Goal: Navigation & Orientation: Find specific page/section

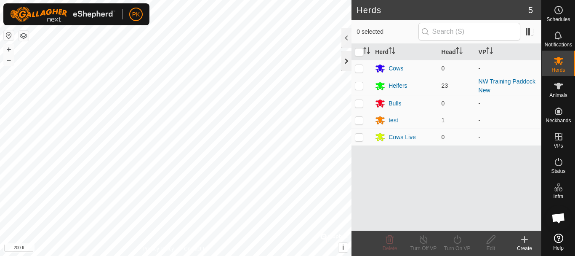
click at [344, 62] on div at bounding box center [347, 61] width 10 height 20
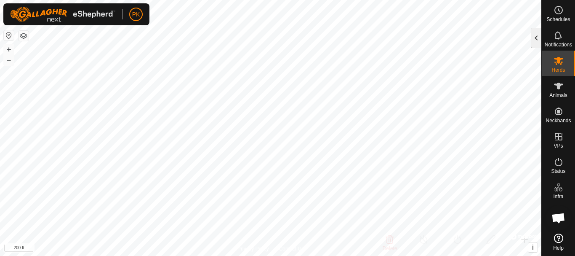
click at [537, 40] on div at bounding box center [537, 38] width 10 height 20
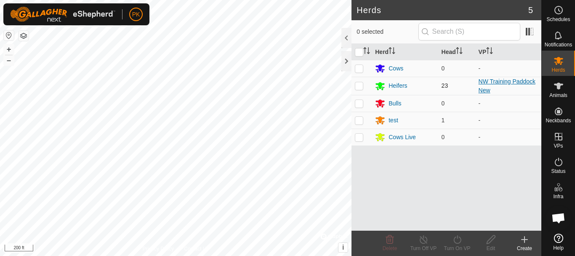
click at [523, 83] on link "NW Training Paddock New" at bounding box center [507, 86] width 57 height 16
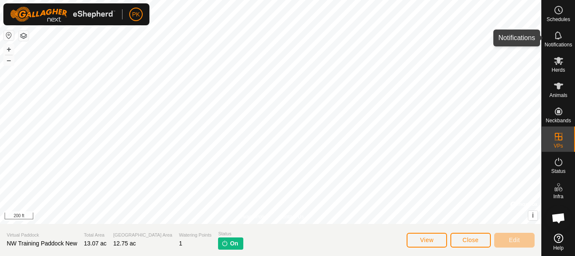
click at [550, 36] on div "Notifications" at bounding box center [558, 37] width 33 height 25
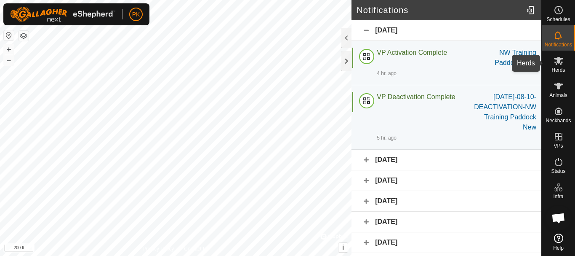
click at [558, 65] on icon at bounding box center [559, 61] width 10 height 10
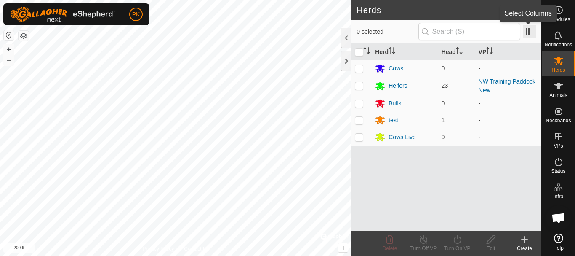
click at [532, 32] on span at bounding box center [529, 31] width 13 height 13
click at [529, 35] on span at bounding box center [529, 31] width 13 height 13
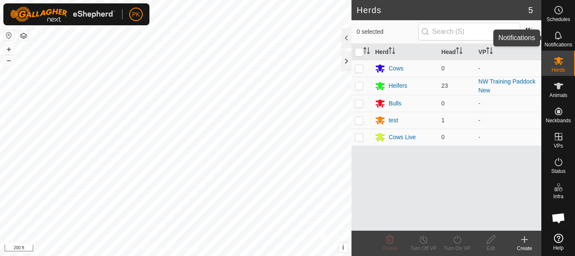
click at [560, 39] on icon at bounding box center [559, 35] width 10 height 10
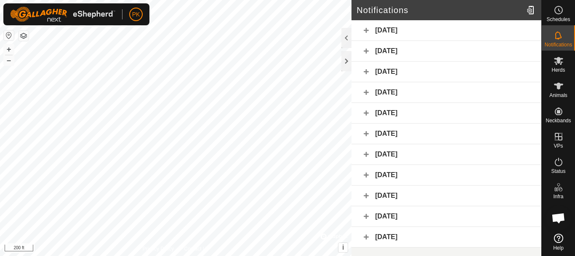
click at [394, 30] on div "[DATE]" at bounding box center [447, 30] width 190 height 21
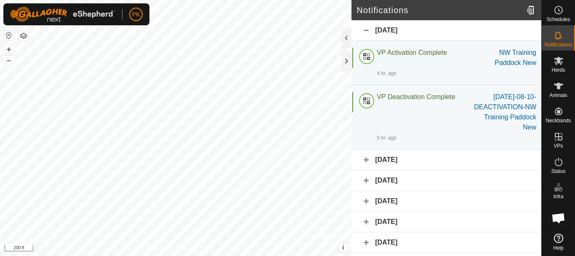
click at [411, 162] on div "[DATE]" at bounding box center [447, 160] width 190 height 21
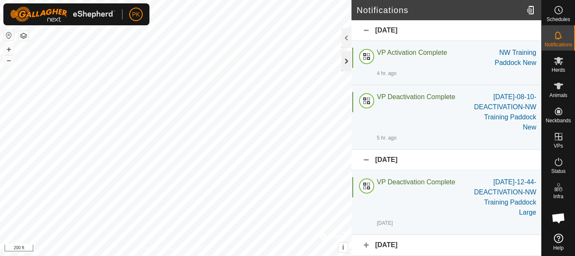
click at [345, 59] on div at bounding box center [347, 61] width 10 height 20
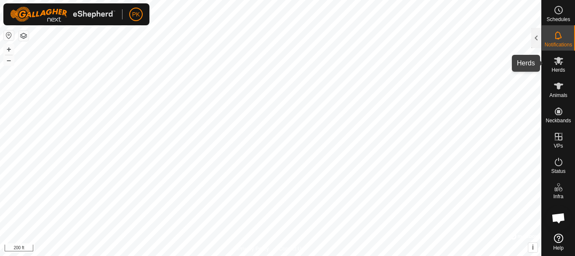
click at [563, 68] on span "Herds" at bounding box center [558, 69] width 13 height 5
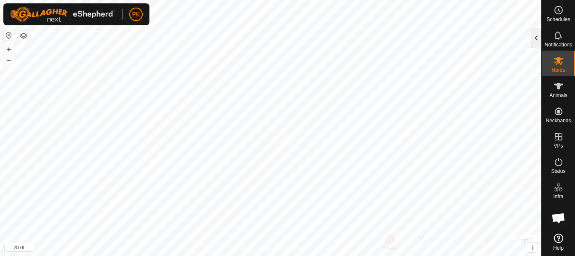
click at [535, 36] on div at bounding box center [537, 38] width 10 height 20
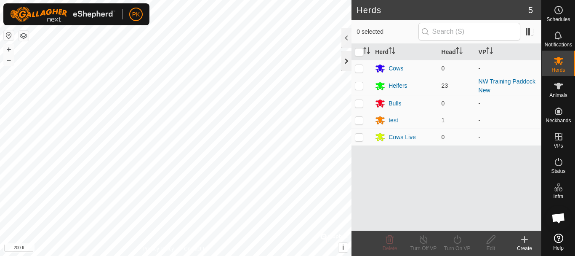
click at [348, 61] on div at bounding box center [347, 61] width 10 height 20
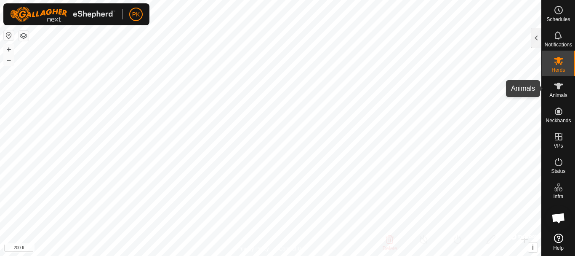
click at [564, 91] on es-animals-svg-icon at bounding box center [558, 85] width 15 height 13
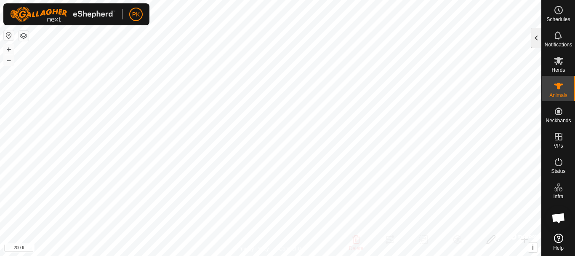
click at [536, 37] on div at bounding box center [537, 38] width 10 height 20
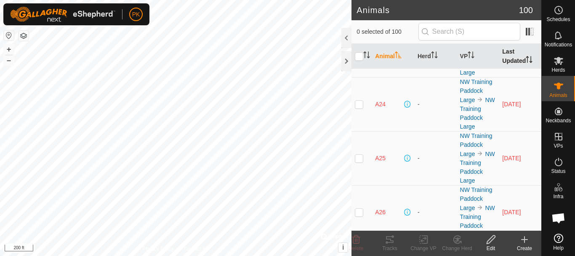
scroll to position [356, 0]
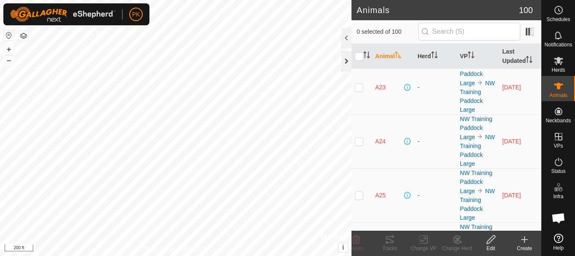
click at [344, 61] on div at bounding box center [347, 61] width 10 height 20
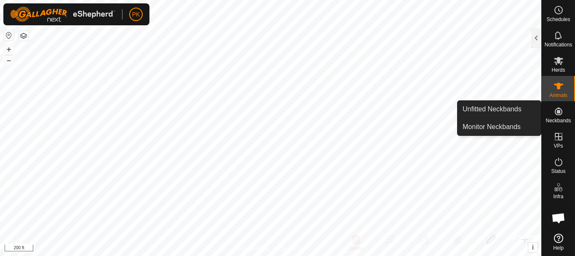
click at [561, 115] on icon at bounding box center [559, 111] width 10 height 10
click at [501, 127] on link "Monitor Neckbands" at bounding box center [499, 126] width 83 height 17
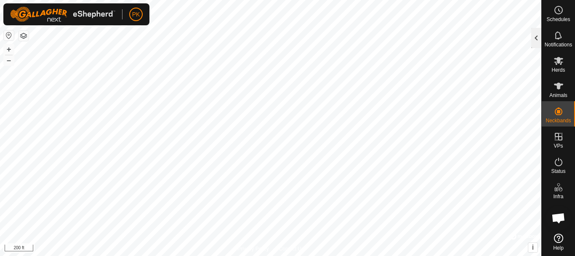
click at [539, 37] on div at bounding box center [537, 38] width 10 height 20
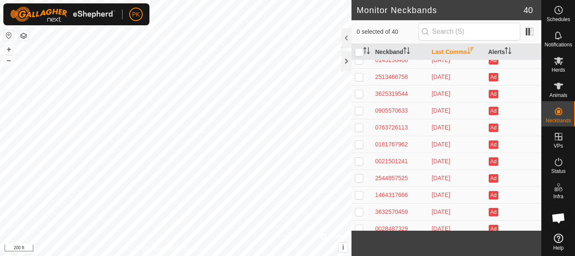
scroll to position [504, 0]
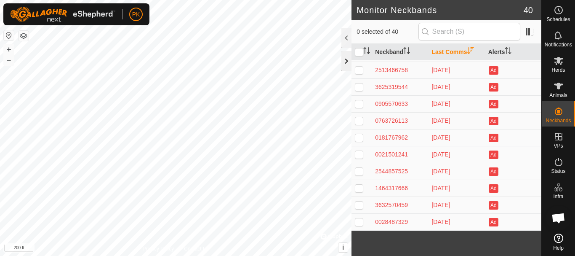
click at [347, 61] on div at bounding box center [347, 61] width 10 height 20
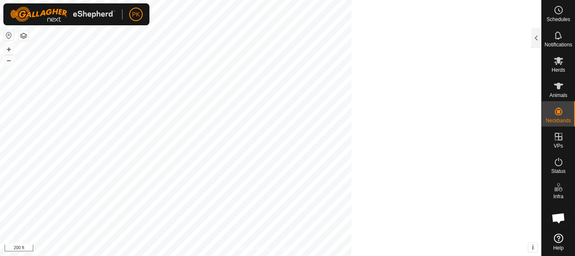
scroll to position [2538, 0]
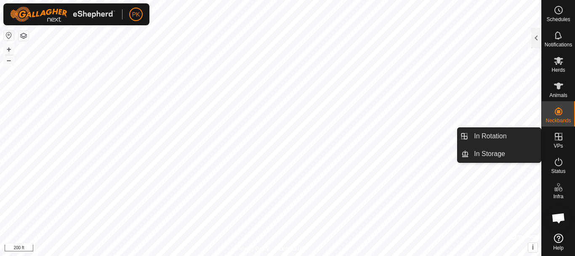
click at [557, 139] on icon at bounding box center [559, 136] width 10 height 10
click at [502, 136] on link "In Rotation" at bounding box center [505, 136] width 72 height 17
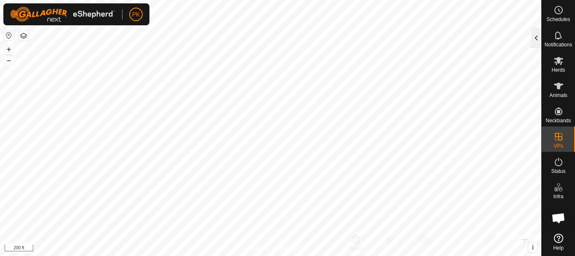
click at [537, 36] on div at bounding box center [537, 38] width 10 height 20
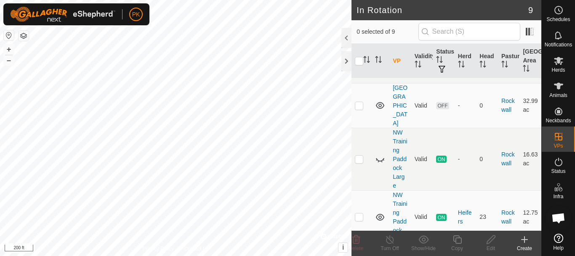
scroll to position [17, 0]
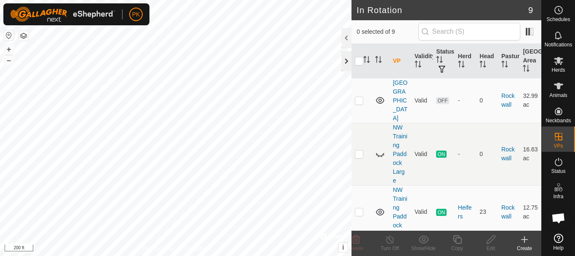
click at [344, 60] on div at bounding box center [347, 61] width 10 height 20
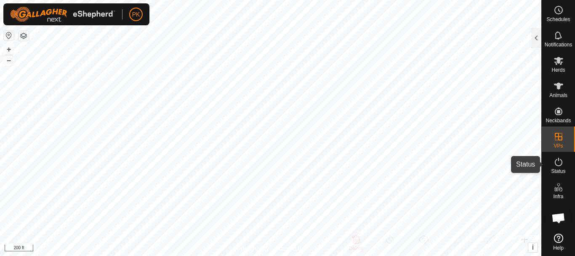
click at [562, 163] on icon at bounding box center [559, 162] width 10 height 10
click at [559, 164] on icon at bounding box center [559, 162] width 10 height 10
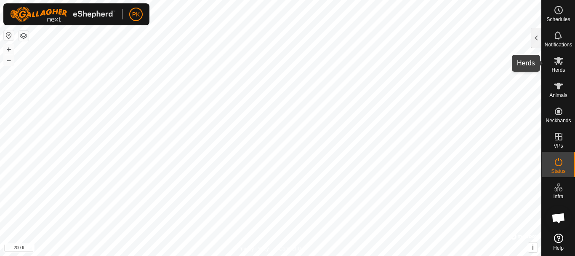
click at [558, 62] on icon at bounding box center [558, 61] width 9 height 8
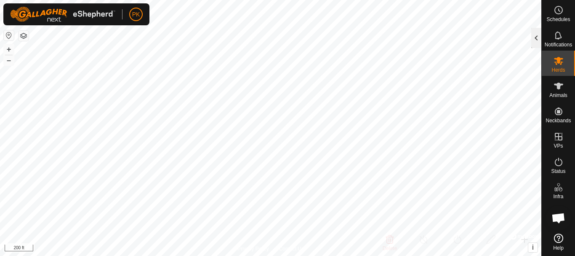
click at [536, 38] on div at bounding box center [537, 38] width 10 height 20
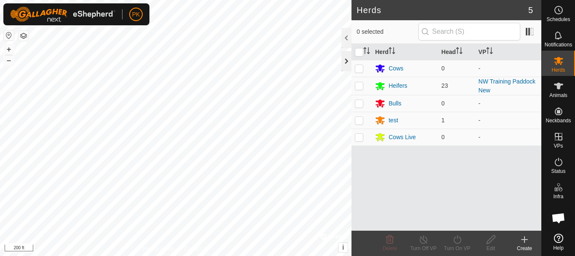
click at [345, 62] on div at bounding box center [347, 61] width 10 height 20
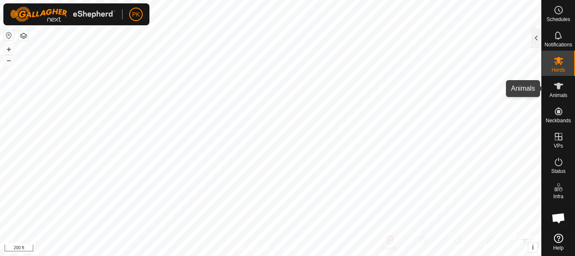
click at [559, 91] on es-animals-svg-icon at bounding box center [558, 85] width 15 height 13
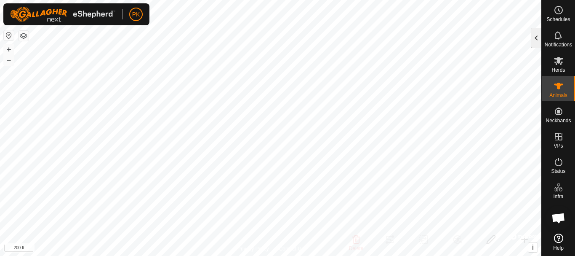
click at [538, 35] on div at bounding box center [537, 38] width 10 height 20
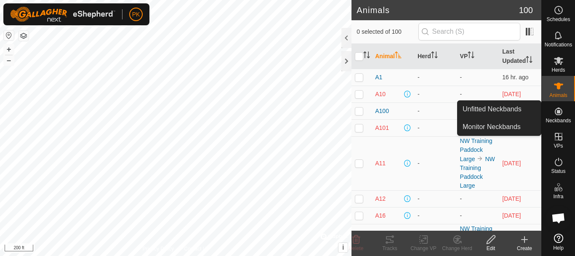
click at [561, 119] on span "Neckbands" at bounding box center [558, 120] width 25 height 5
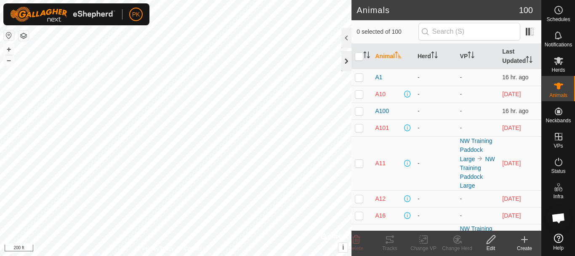
click at [345, 57] on div at bounding box center [347, 61] width 10 height 20
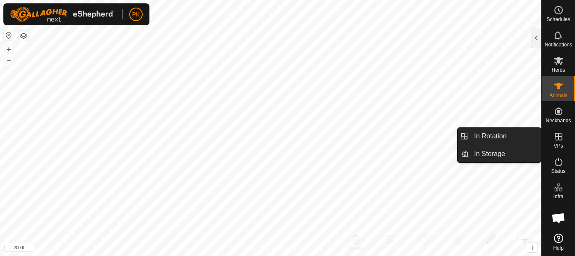
click at [491, 152] on link "In Storage" at bounding box center [505, 153] width 72 height 17
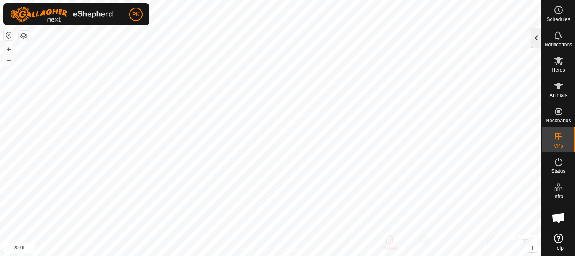
click at [536, 38] on div at bounding box center [537, 38] width 10 height 20
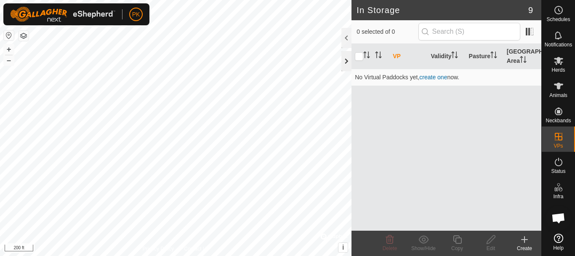
click at [349, 61] on div at bounding box center [347, 61] width 10 height 20
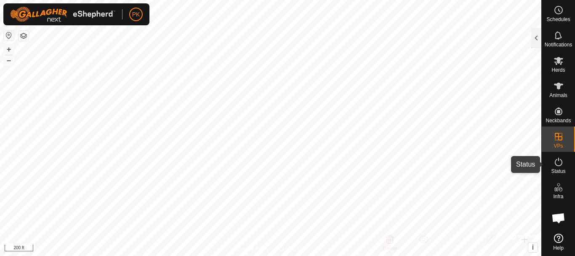
click at [557, 162] on icon at bounding box center [559, 162] width 10 height 10
click at [560, 166] on icon at bounding box center [559, 162] width 8 height 8
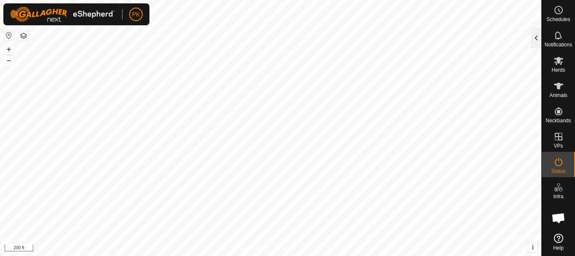
click at [538, 38] on div at bounding box center [537, 38] width 10 height 20
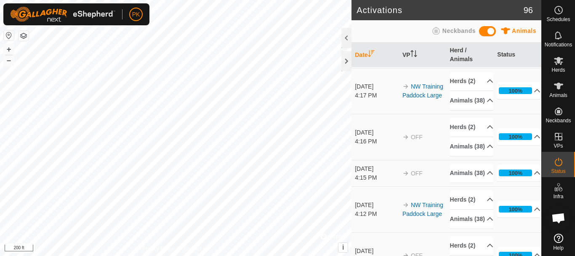
scroll to position [1377, 0]
